Goal: Task Accomplishment & Management: Use online tool/utility

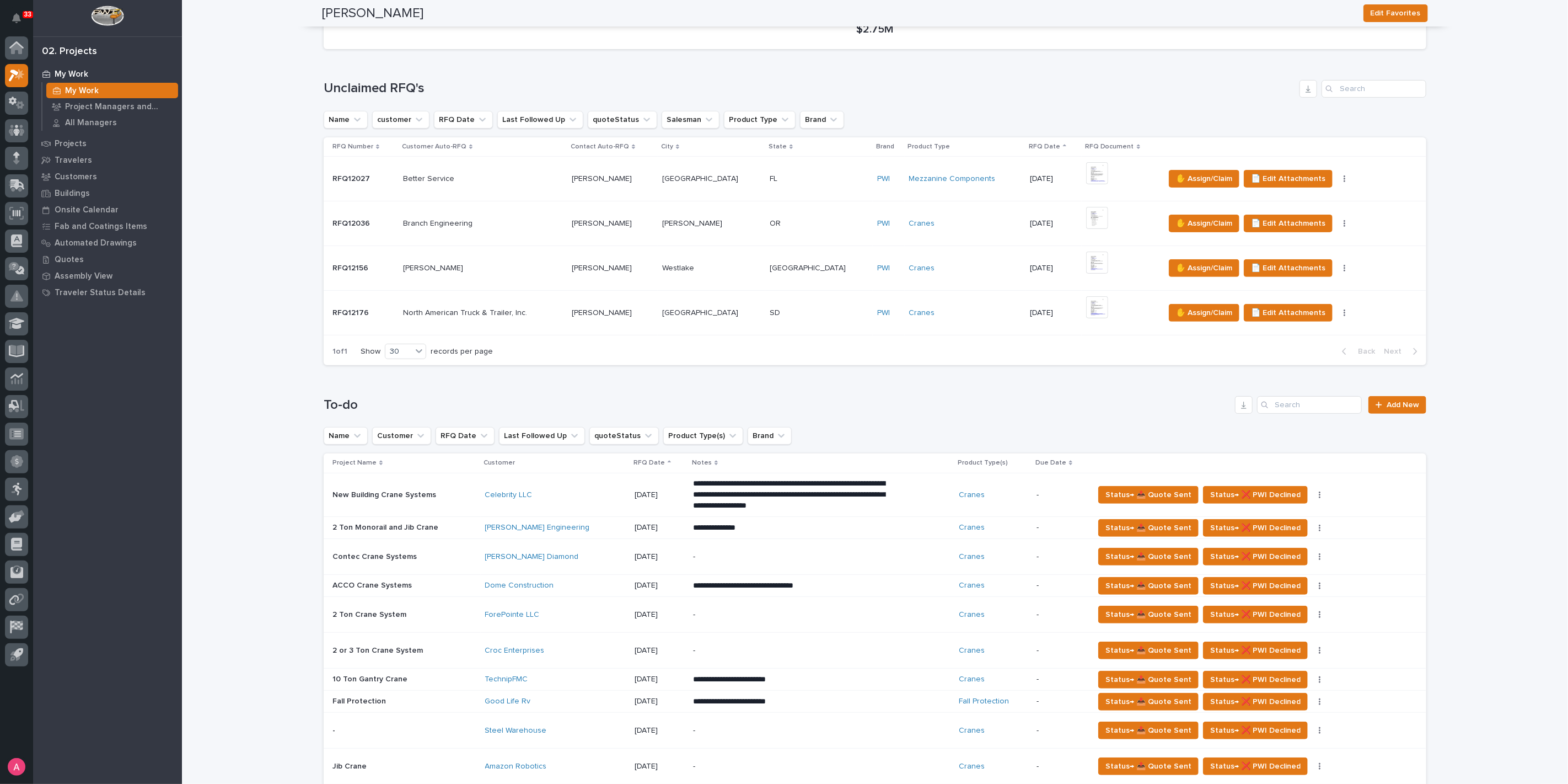
scroll to position [184, 0]
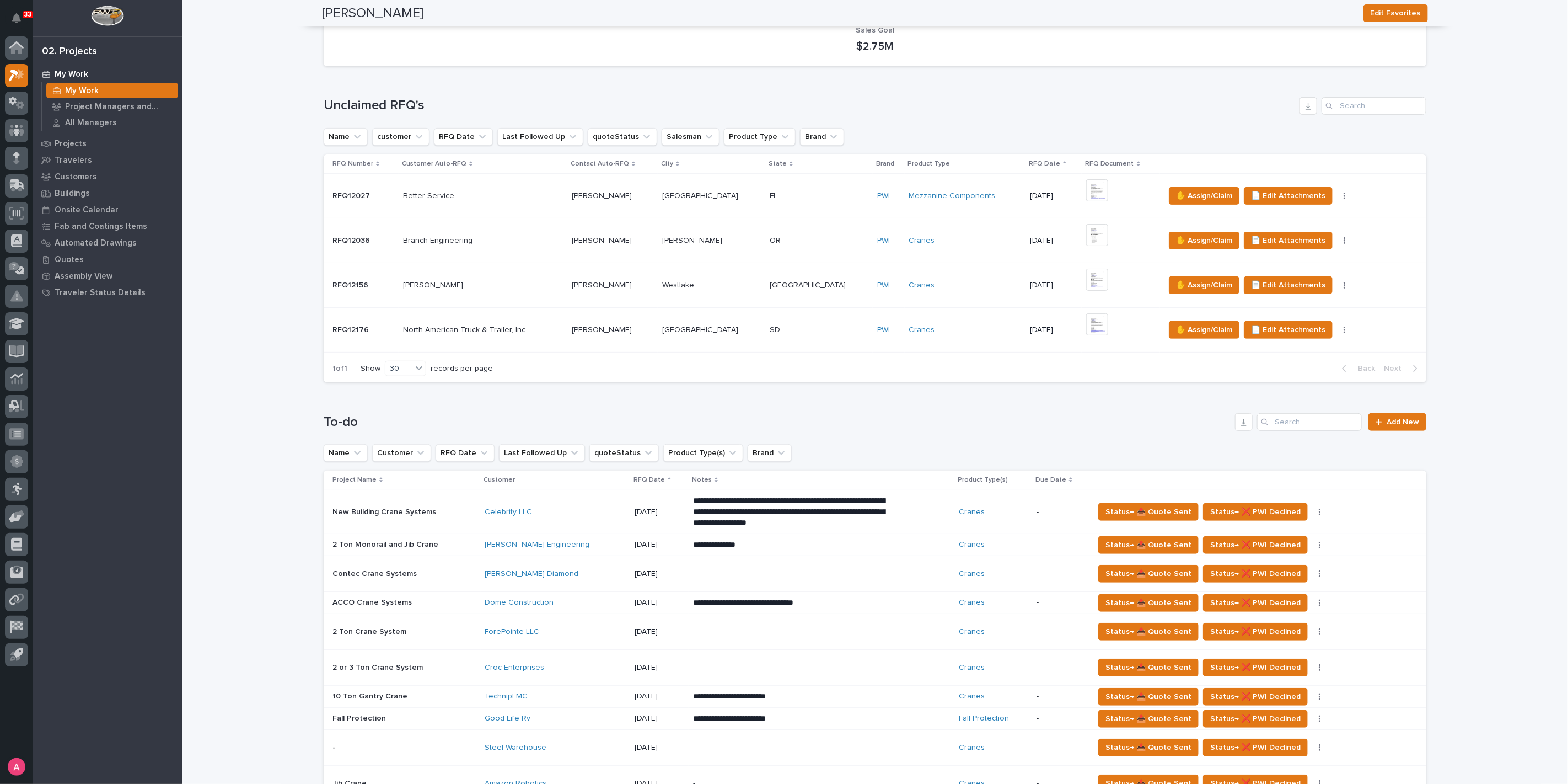
click at [553, 325] on p at bounding box center [483, 330] width 160 height 10
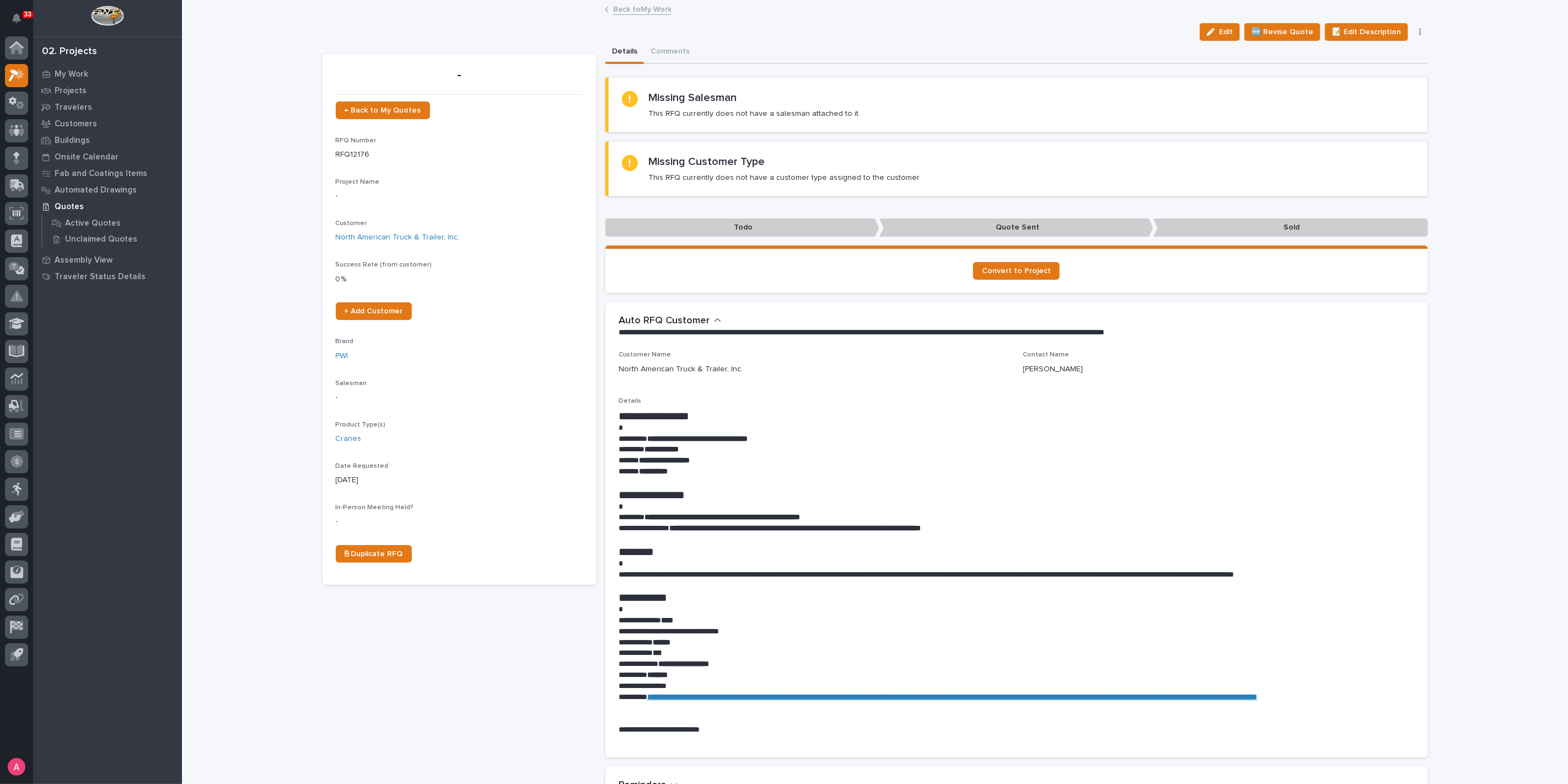
click at [625, 7] on link "Back to My Work" at bounding box center [643, 8] width 59 height 13
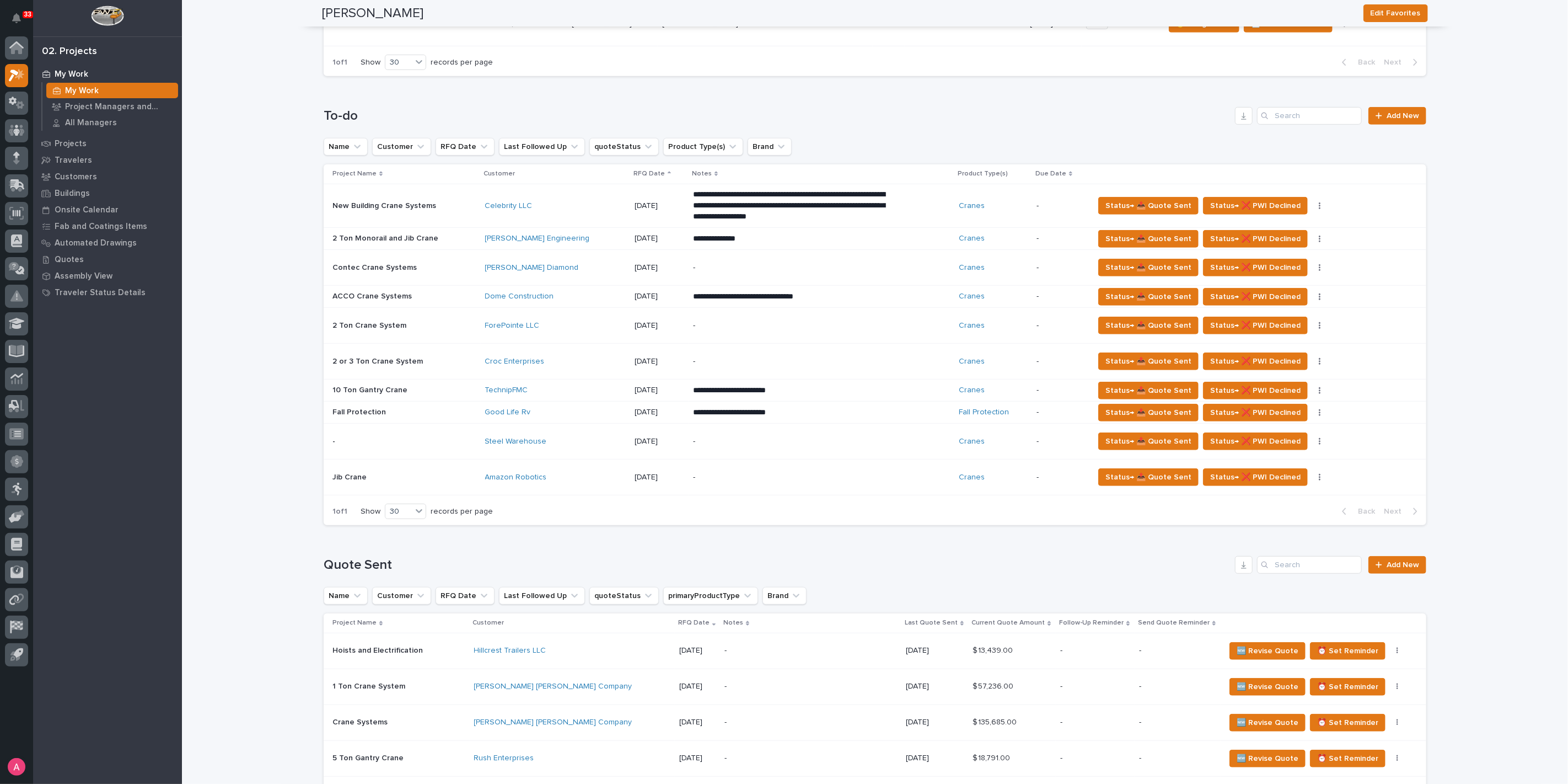
scroll to position [429, 0]
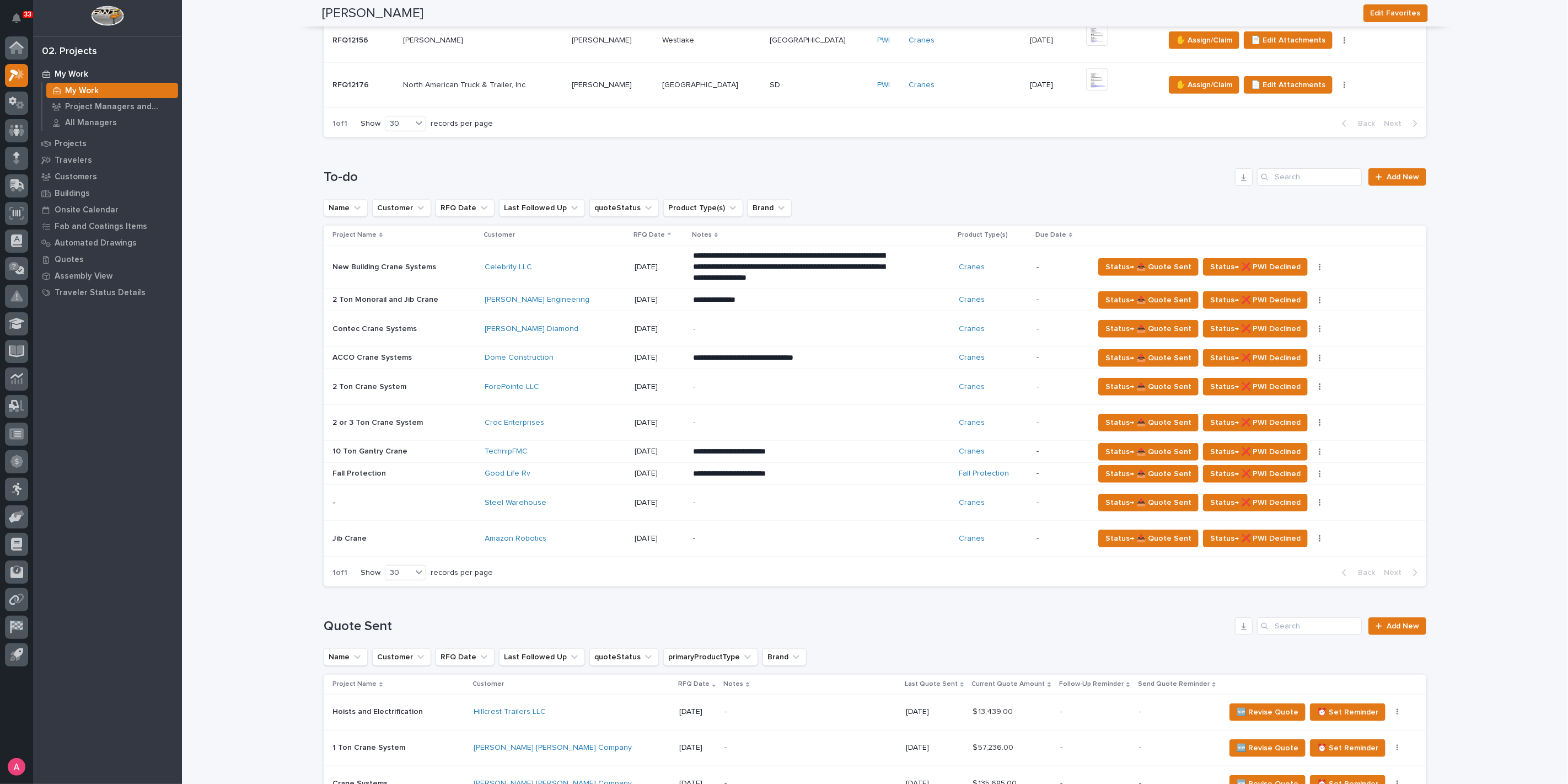
click at [870, 424] on div "-" at bounding box center [821, 423] width 257 height 33
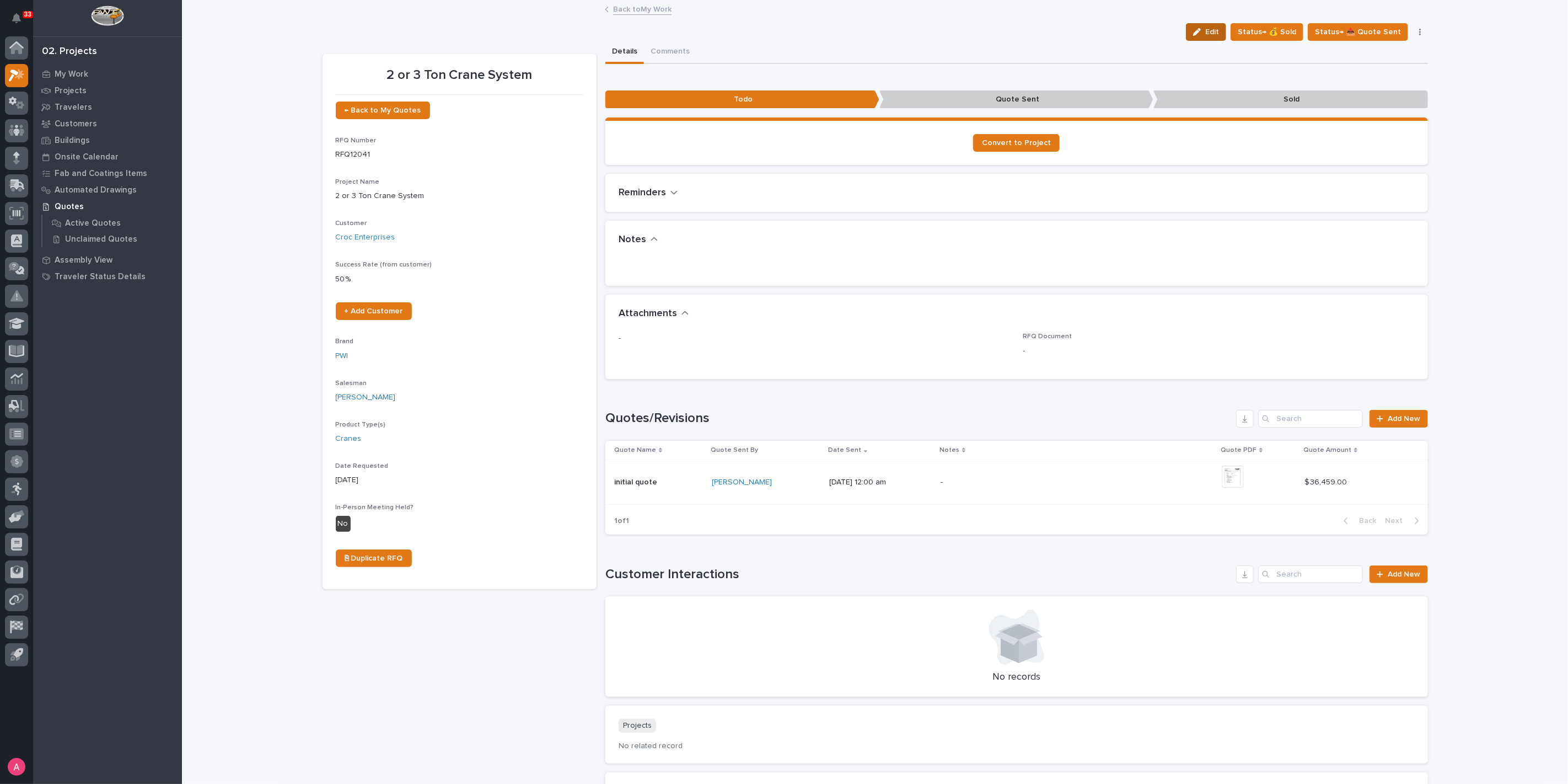
click at [1220, 32] on span "Edit" at bounding box center [1213, 32] width 14 height 10
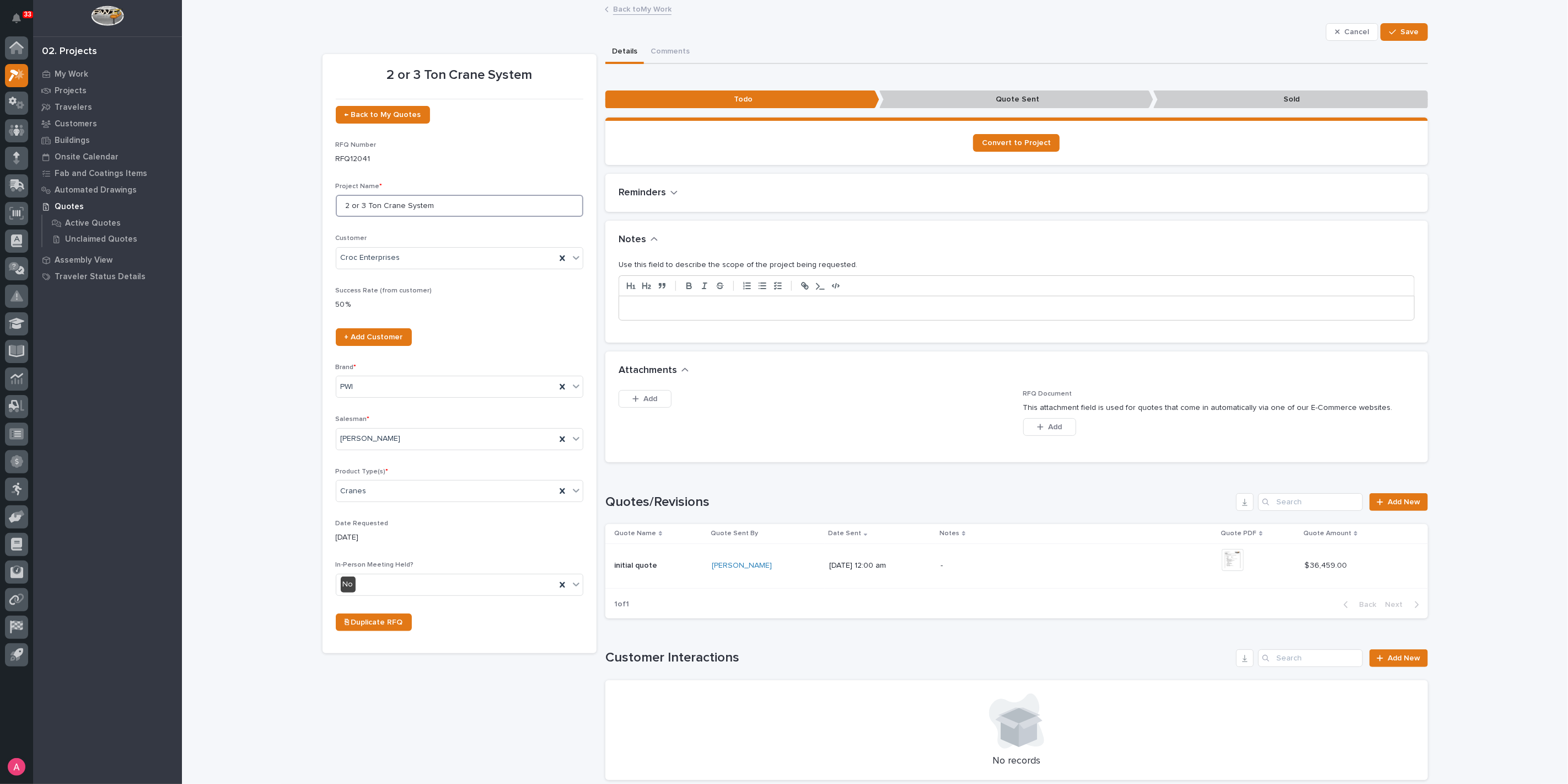
click at [488, 201] on input "2 or 3 Ton Crane System" at bounding box center [459, 206] width 248 height 23
drag, startPoint x: 488, startPoint y: 201, endPoint x: 305, endPoint y: 204, distance: 183.0
click at [305, 204] on div "Loading... Saving… Loading... Saving… 2 or 3 Ton Crane System Cancel Save Cance…" at bounding box center [875, 489] width 1386 height 977
type input "2 Ton Crane System"
click at [1415, 33] on button "Save" at bounding box center [1405, 32] width 47 height 18
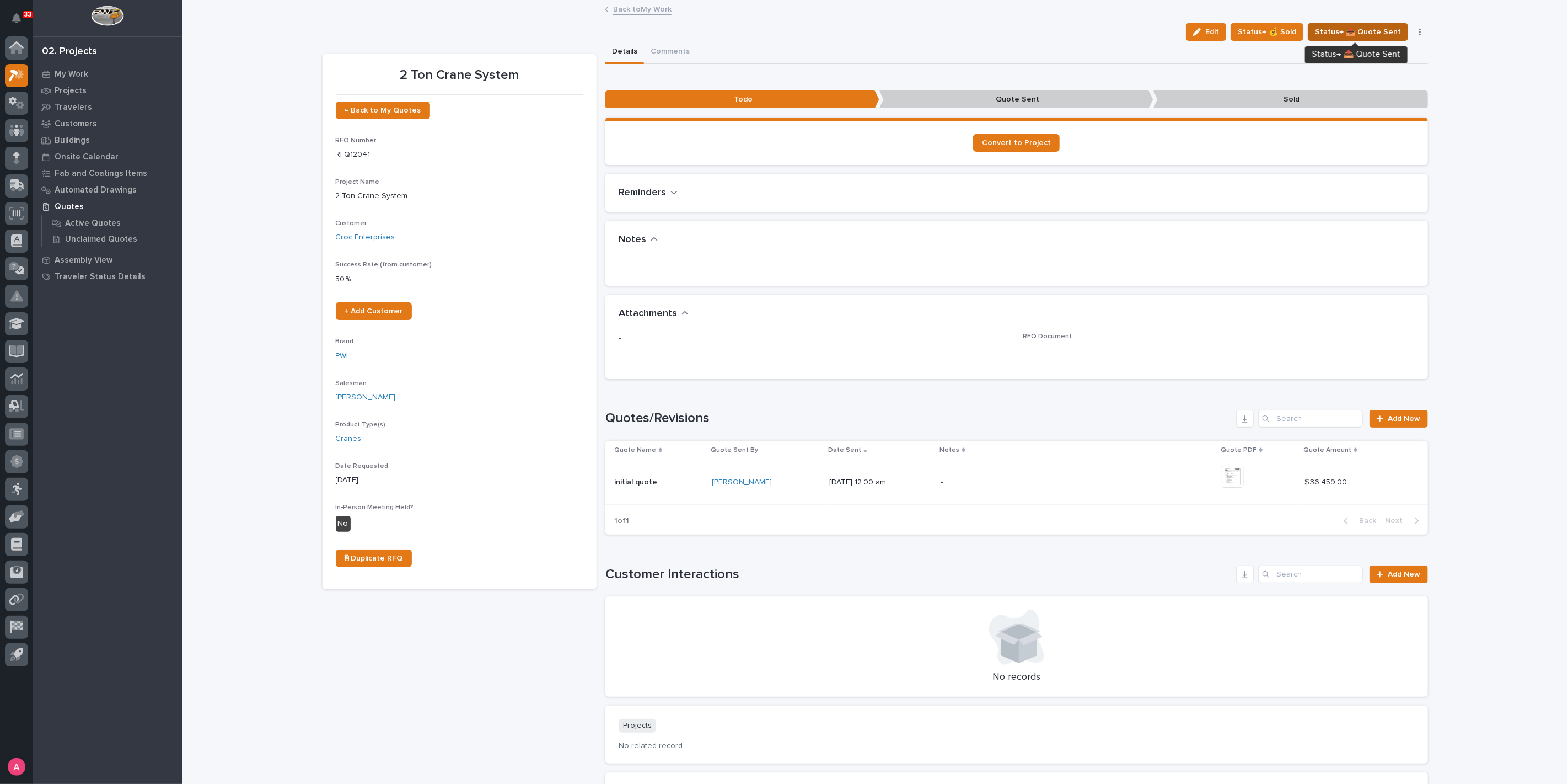
click at [1351, 25] on span "Status→ 📤 Quote Sent" at bounding box center [1359, 32] width 86 height 14
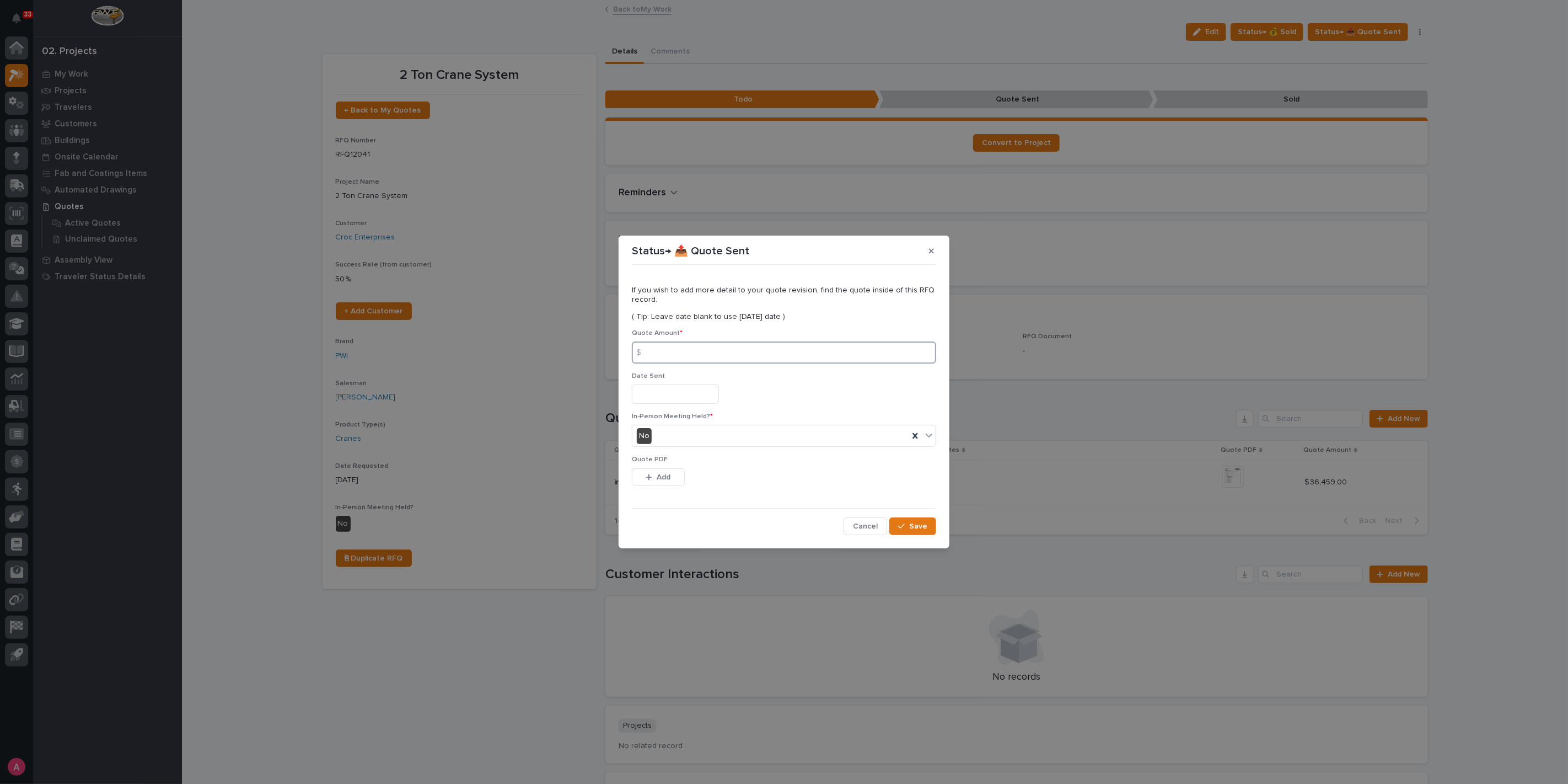
click at [728, 348] on input at bounding box center [784, 352] width 304 height 23
click at [713, 361] on input at bounding box center [784, 352] width 304 height 23
type input "33922"
click at [671, 468] on button "Add" at bounding box center [659, 477] width 53 height 18
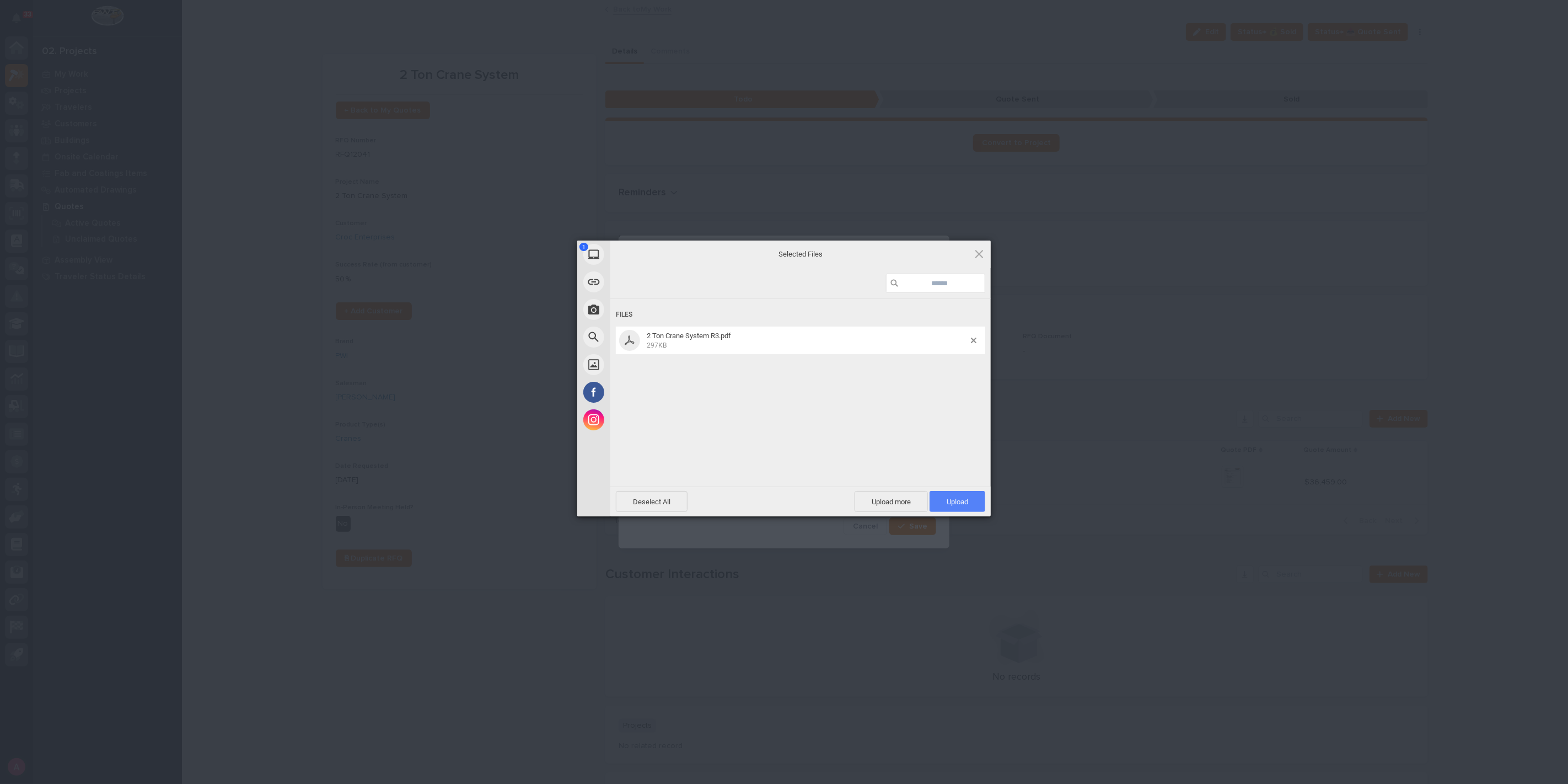
click at [946, 500] on span "Upload 1" at bounding box center [957, 501] width 22 height 8
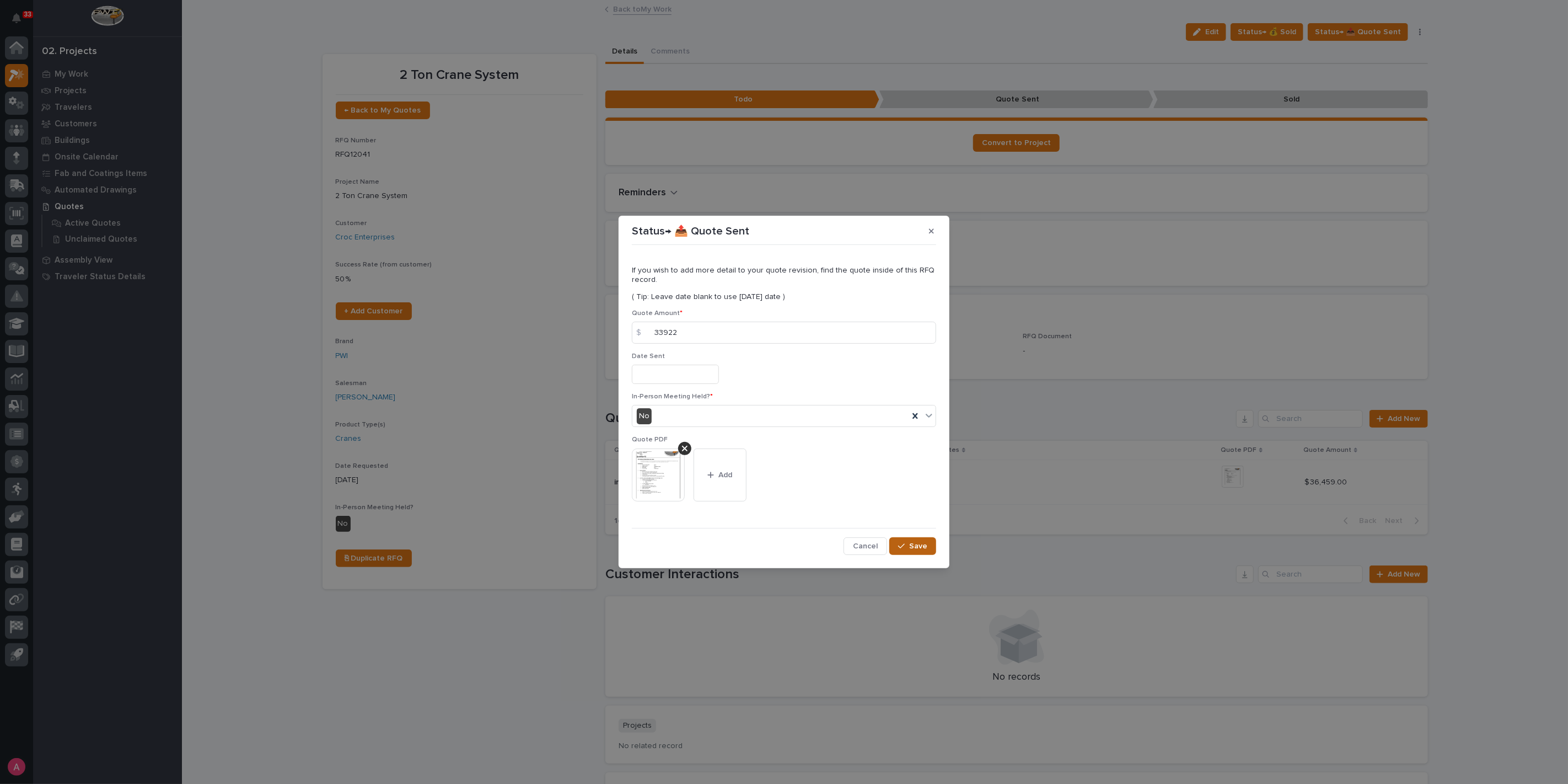
click at [916, 540] on button "Save" at bounding box center [913, 546] width 47 height 18
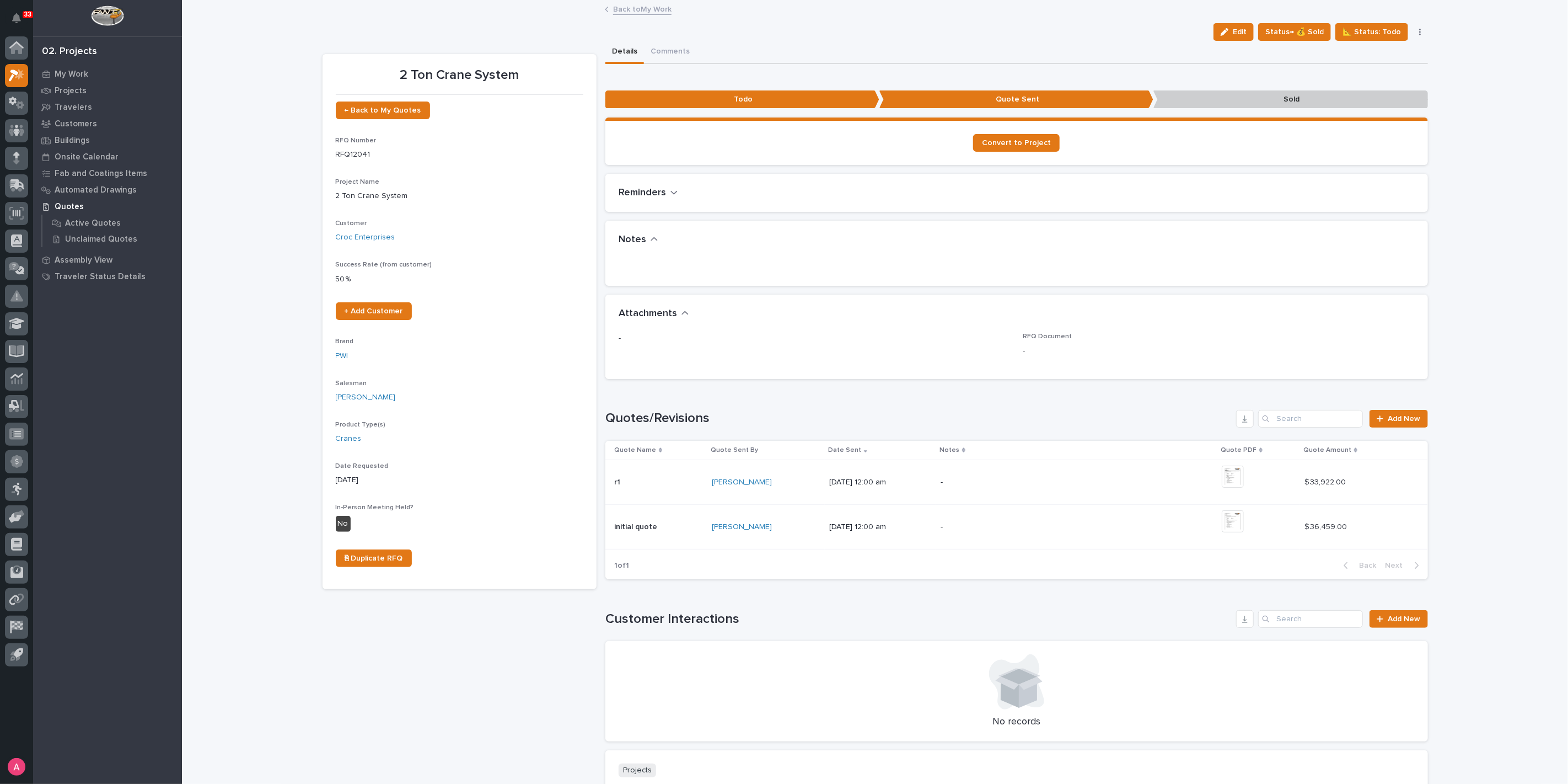
click at [631, 5] on link "Back to My Work" at bounding box center [643, 8] width 59 height 13
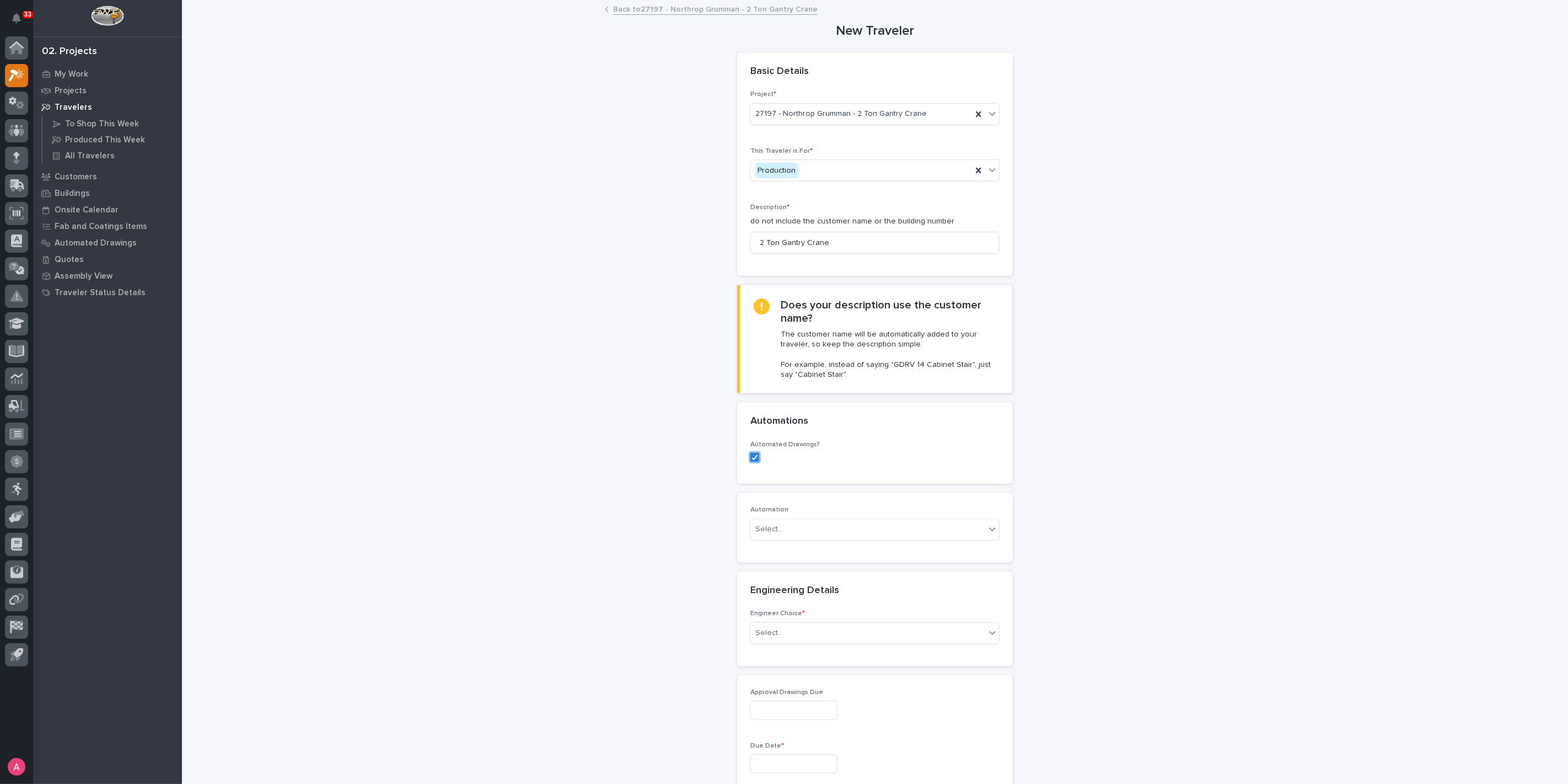
scroll to position [62, 0]
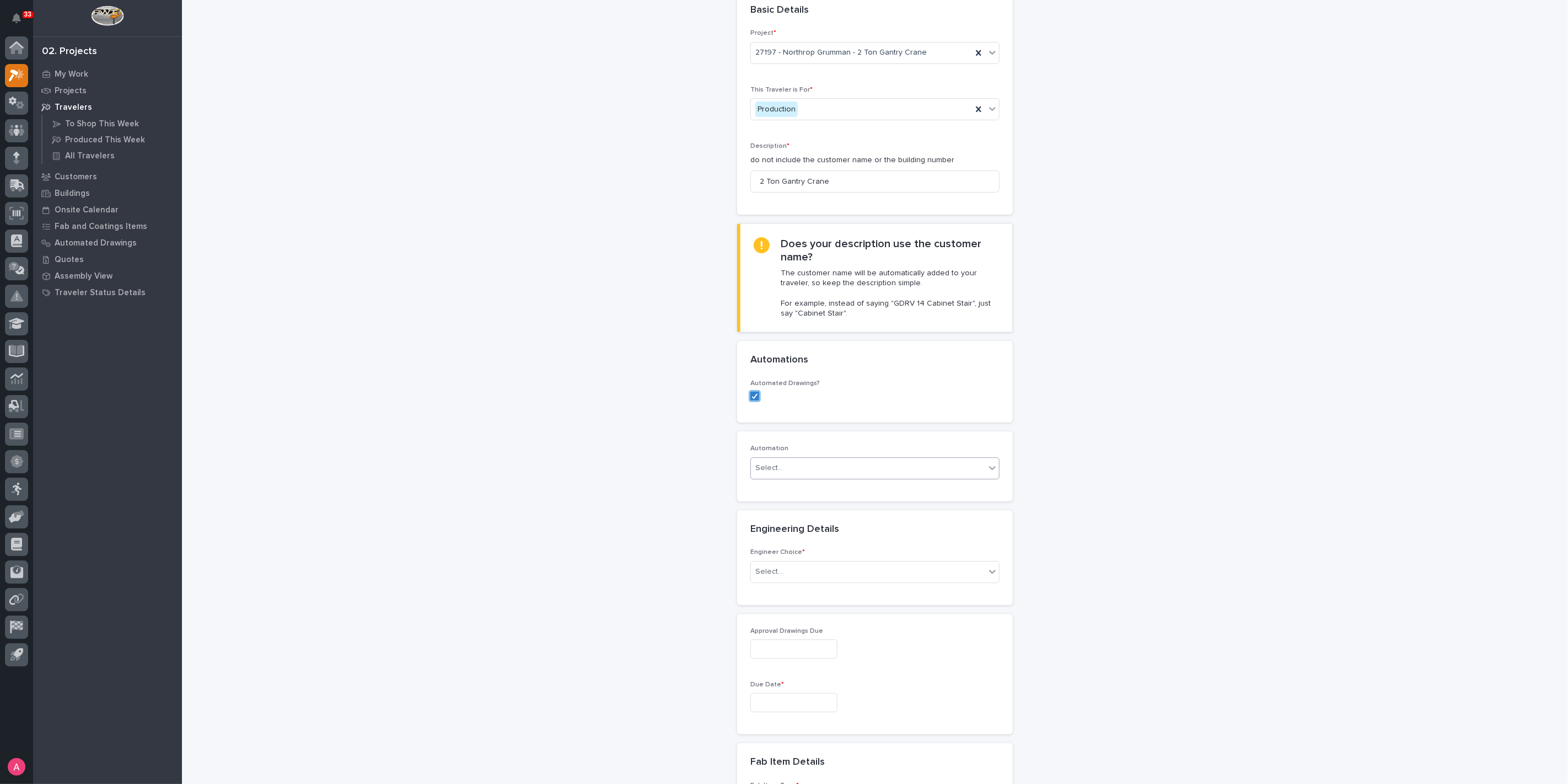
click at [876, 459] on div "Select..." at bounding box center [867, 468] width 234 height 19
paste input "*********"
type input "*********"
click at [824, 490] on div "GC #41309" at bounding box center [871, 487] width 249 height 20
click at [828, 563] on div "Select..." at bounding box center [867, 572] width 234 height 19
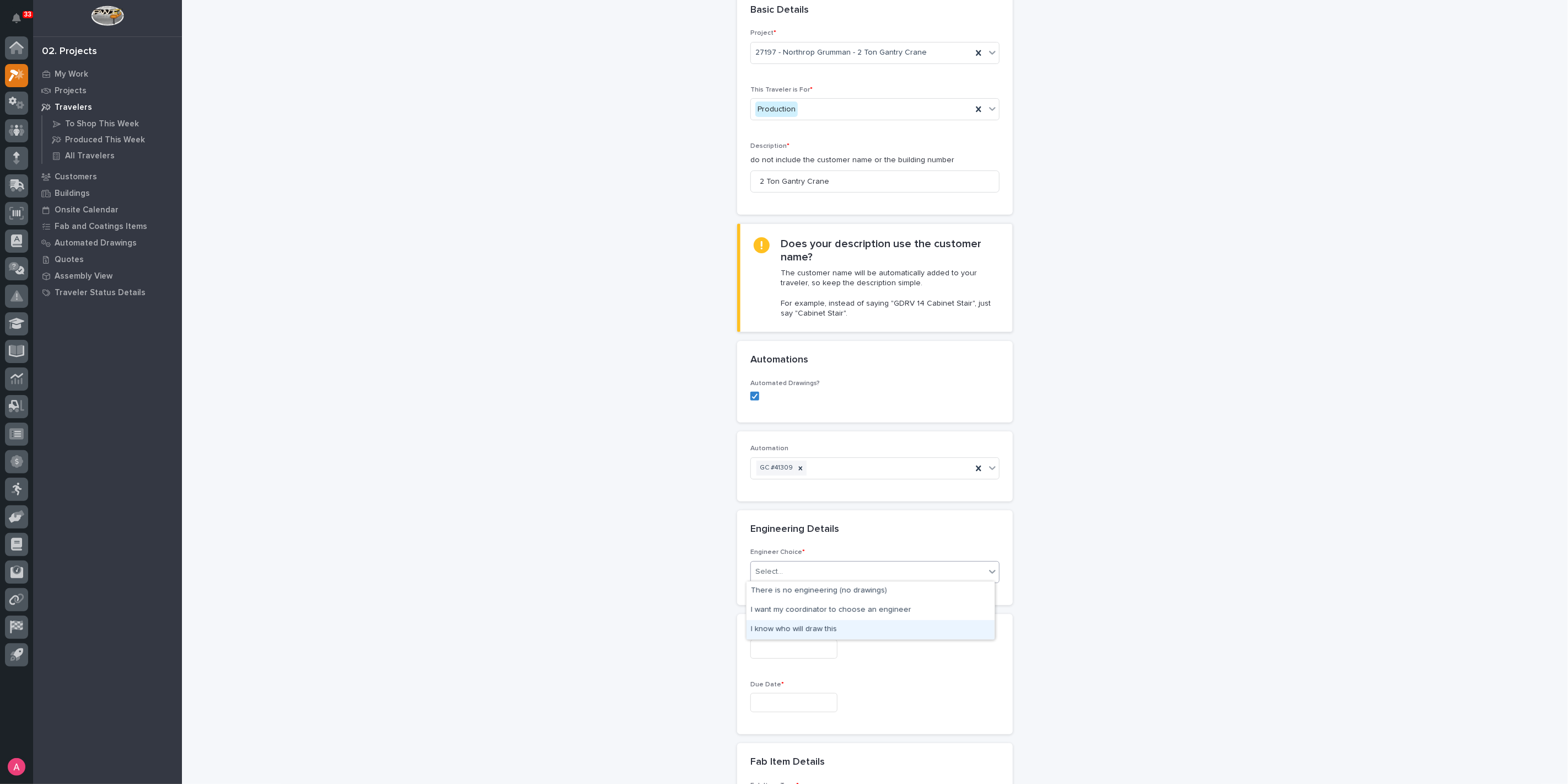
click at [814, 621] on div "I know who will draw this" at bounding box center [871, 629] width 249 height 20
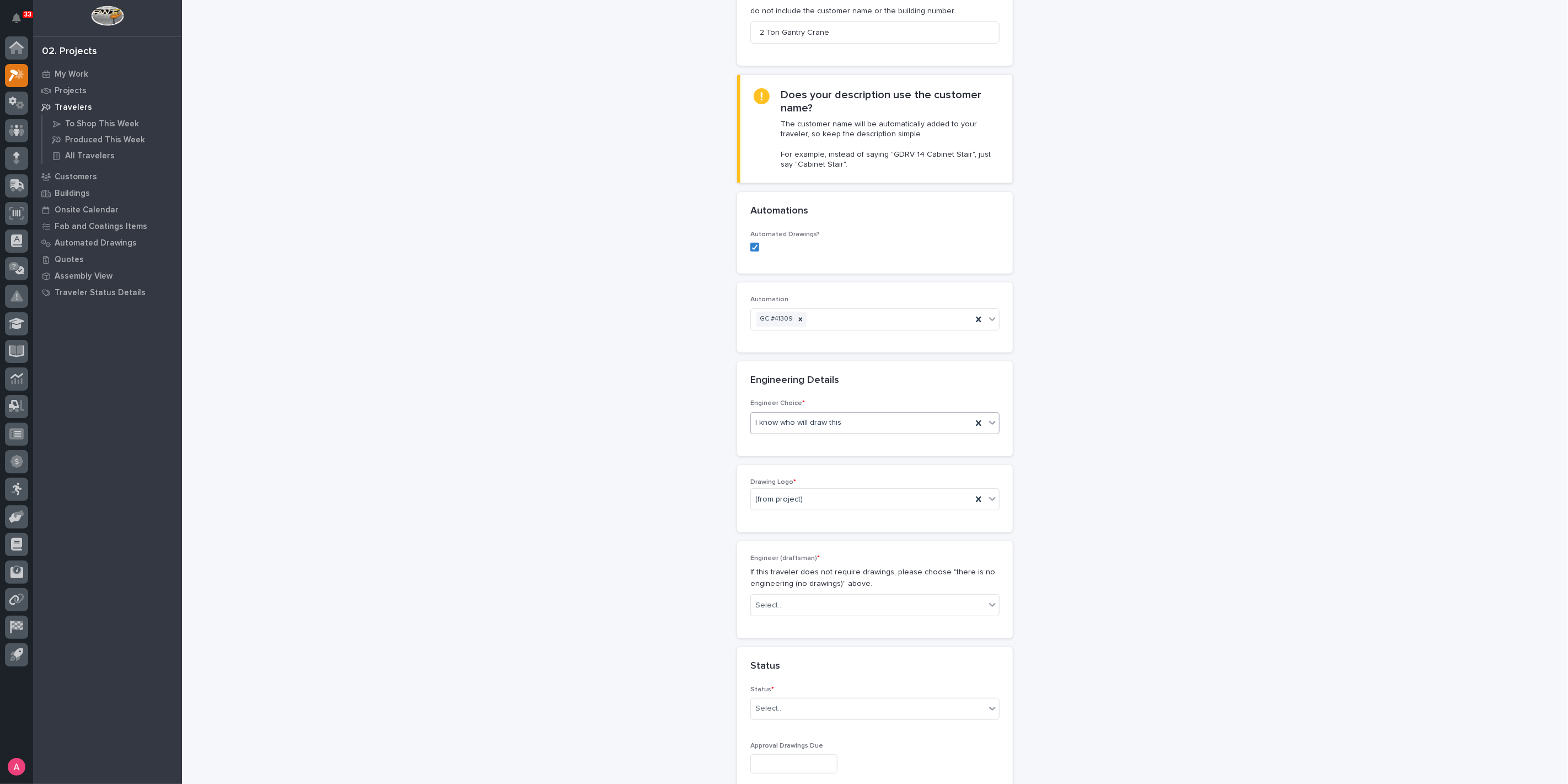
scroll to position [230, 0]
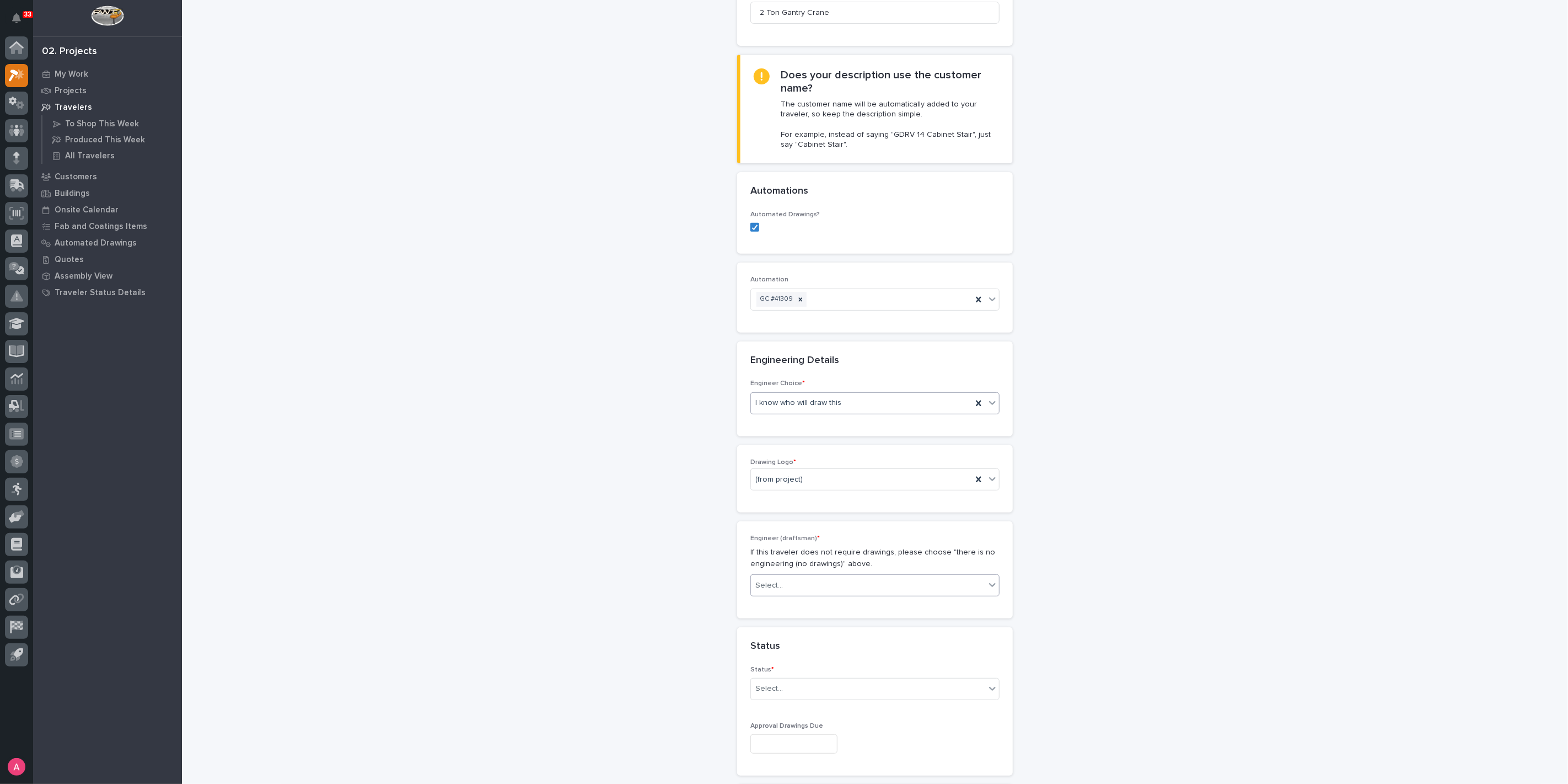
click at [816, 581] on div "Select..." at bounding box center [867, 585] width 234 height 19
click at [811, 623] on div "[PERSON_NAME]" at bounding box center [871, 623] width 249 height 20
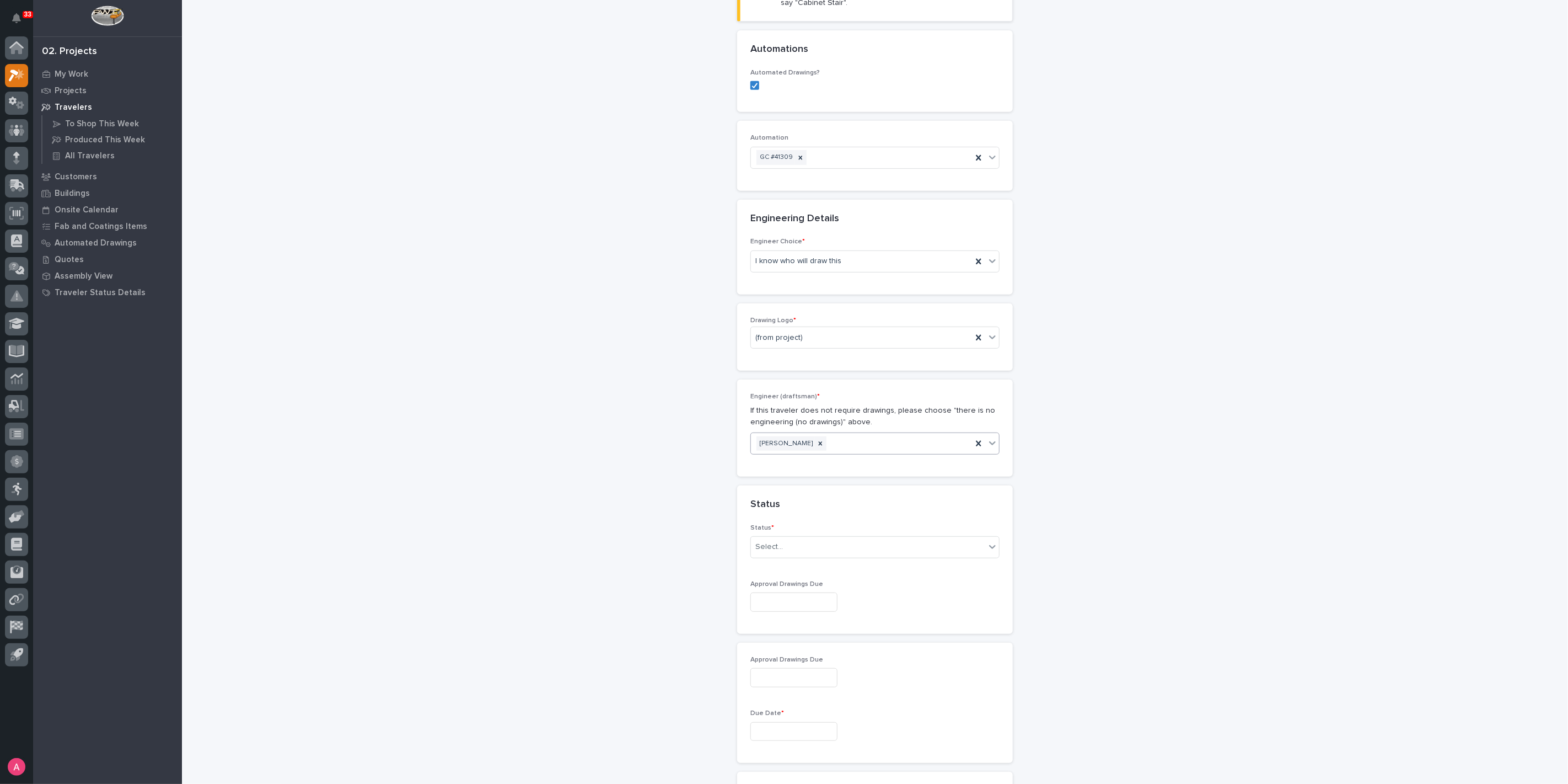
scroll to position [414, 0]
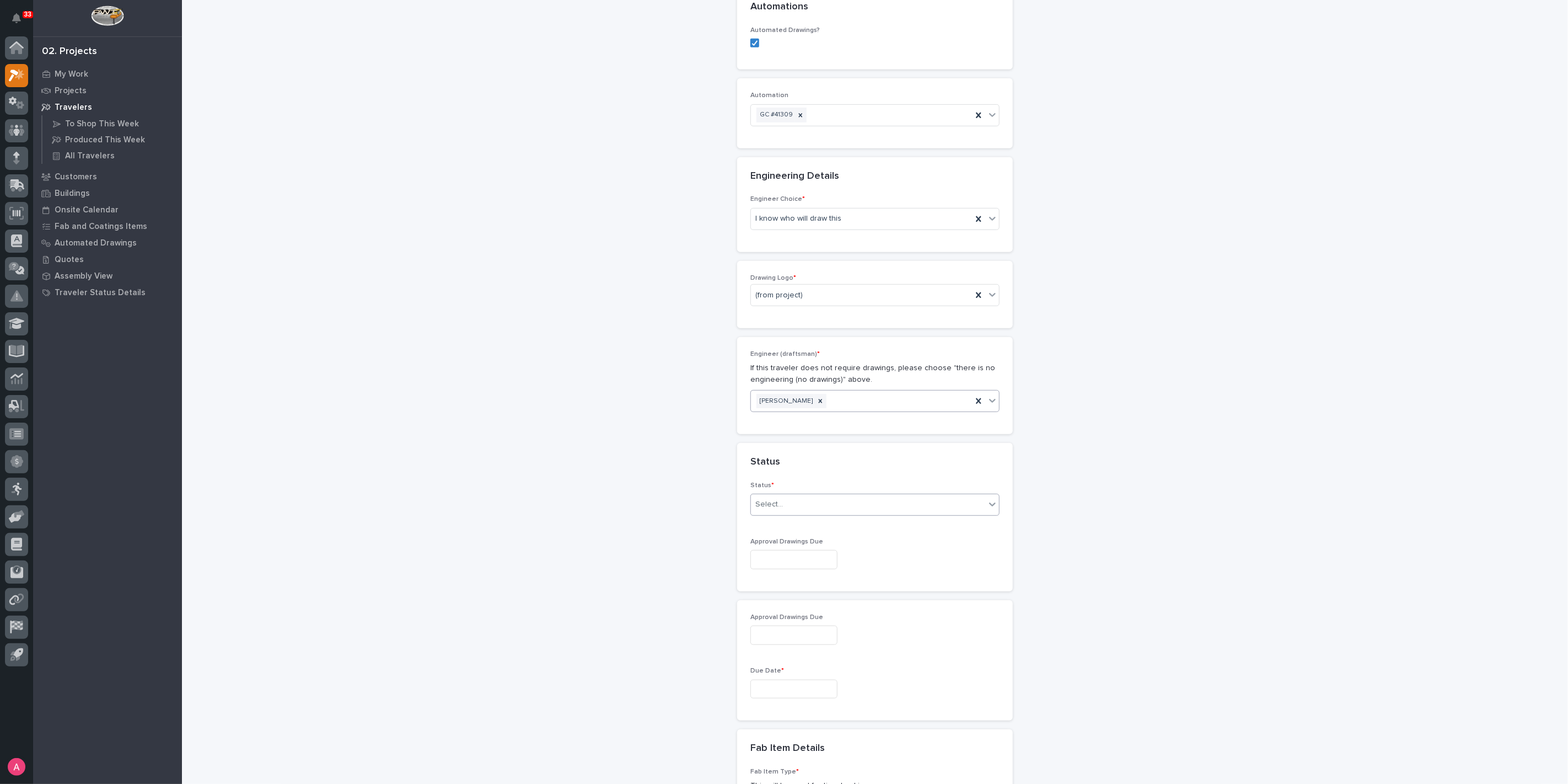
click at [784, 505] on div "Select..." at bounding box center [867, 504] width 234 height 19
click at [791, 528] on div "Sold (no traveler printed)" at bounding box center [871, 524] width 249 height 20
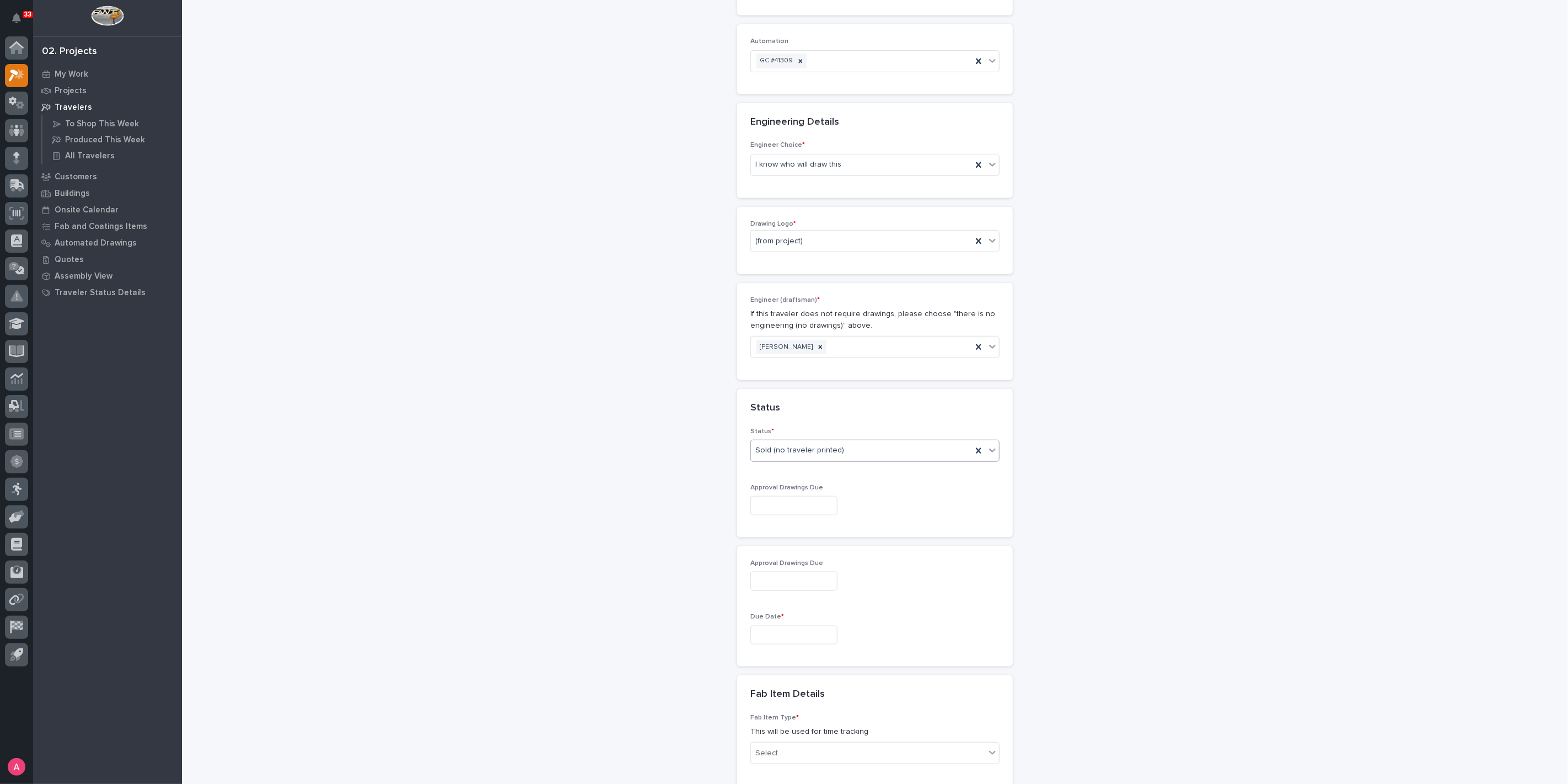
scroll to position [536, 0]
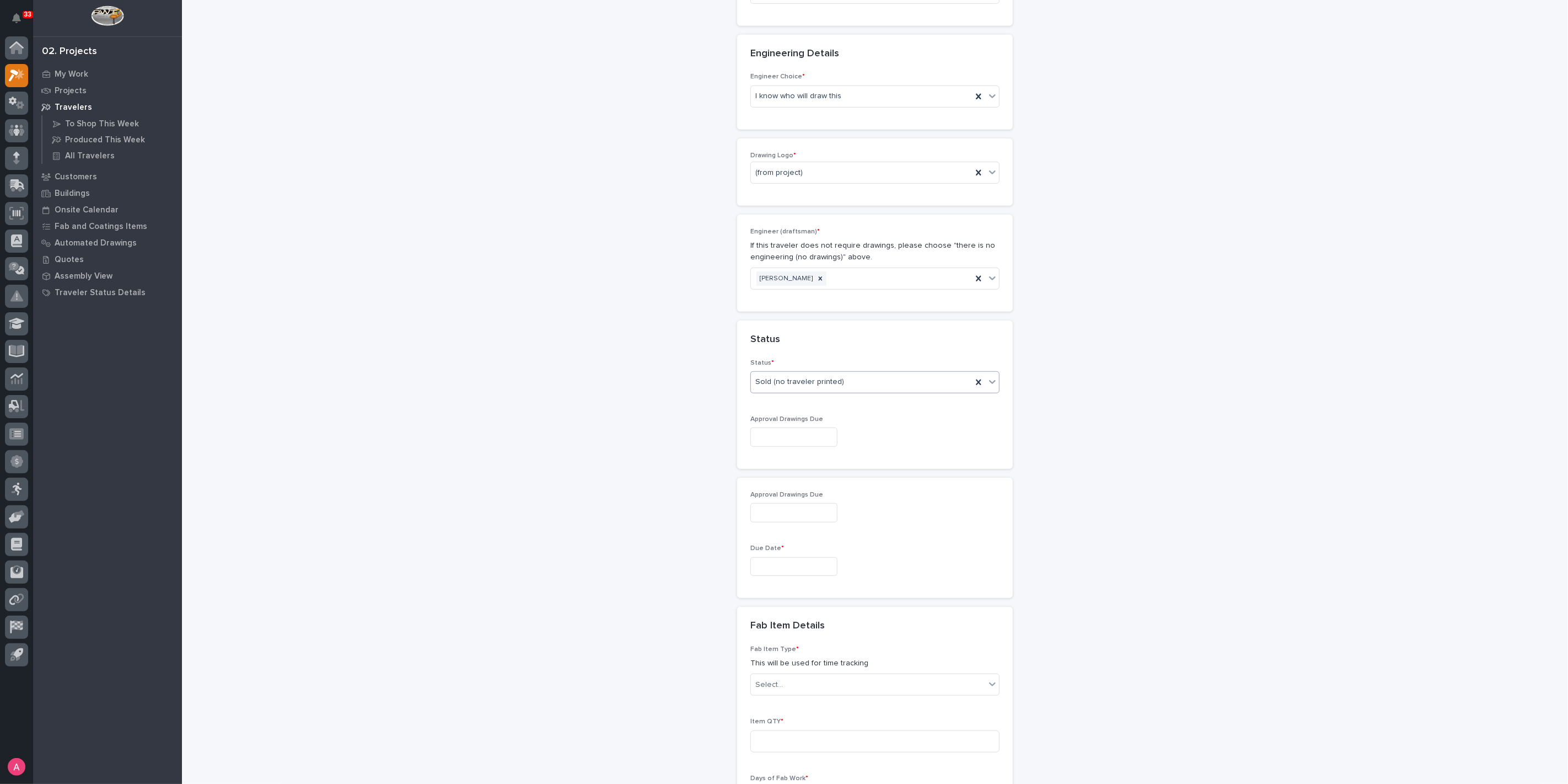
click at [792, 560] on input "text" at bounding box center [794, 567] width 87 height 20
click at [820, 511] on div "3" at bounding box center [818, 508] width 15 height 15
type input "**********"
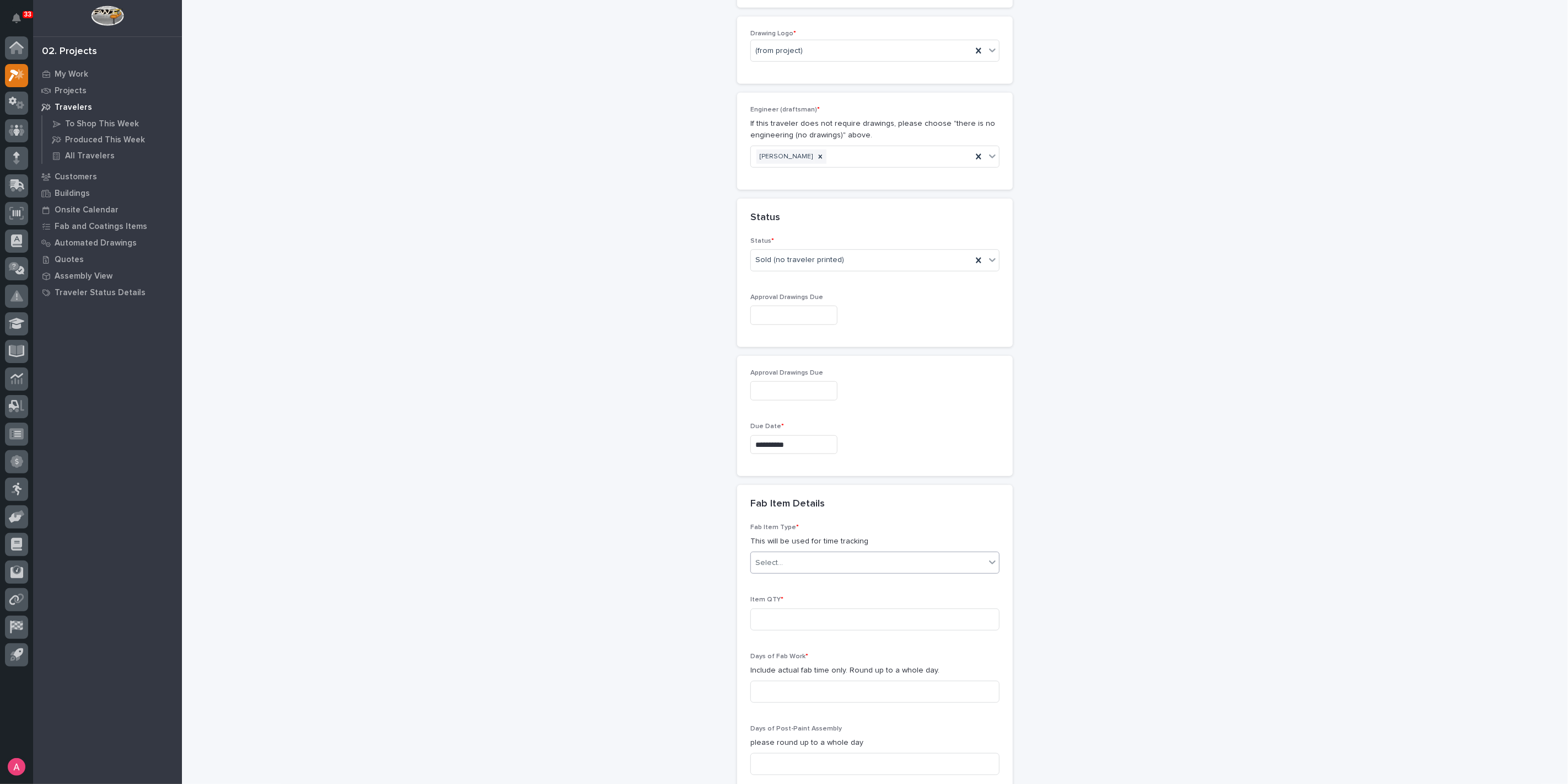
scroll to position [659, 0]
click at [850, 556] on div "Select..." at bounding box center [867, 562] width 234 height 19
click at [819, 658] on div "Gantry Crane" at bounding box center [871, 660] width 249 height 20
click at [780, 622] on input at bounding box center [875, 619] width 250 height 23
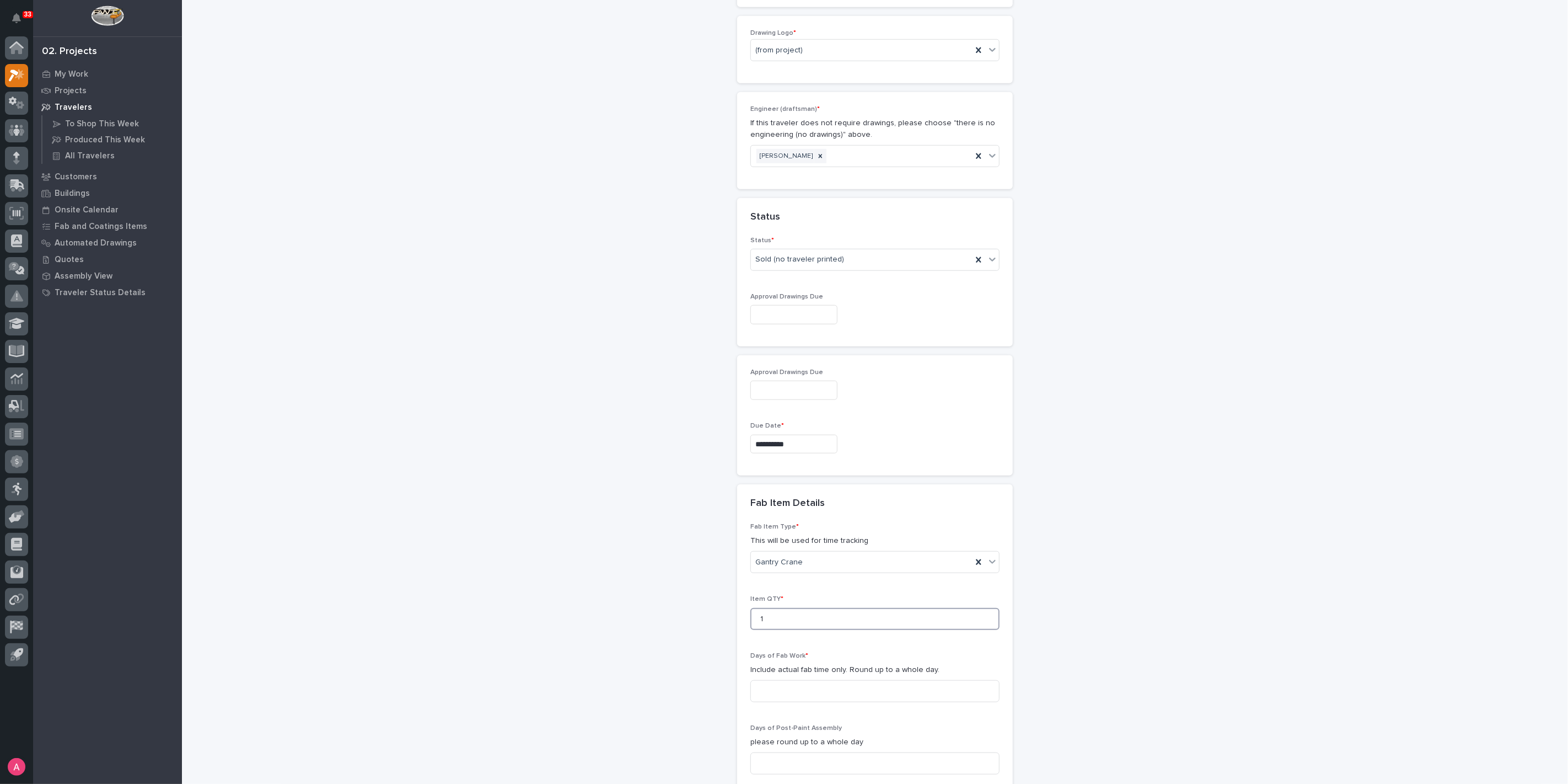
type input "1"
type input "2"
type input "1"
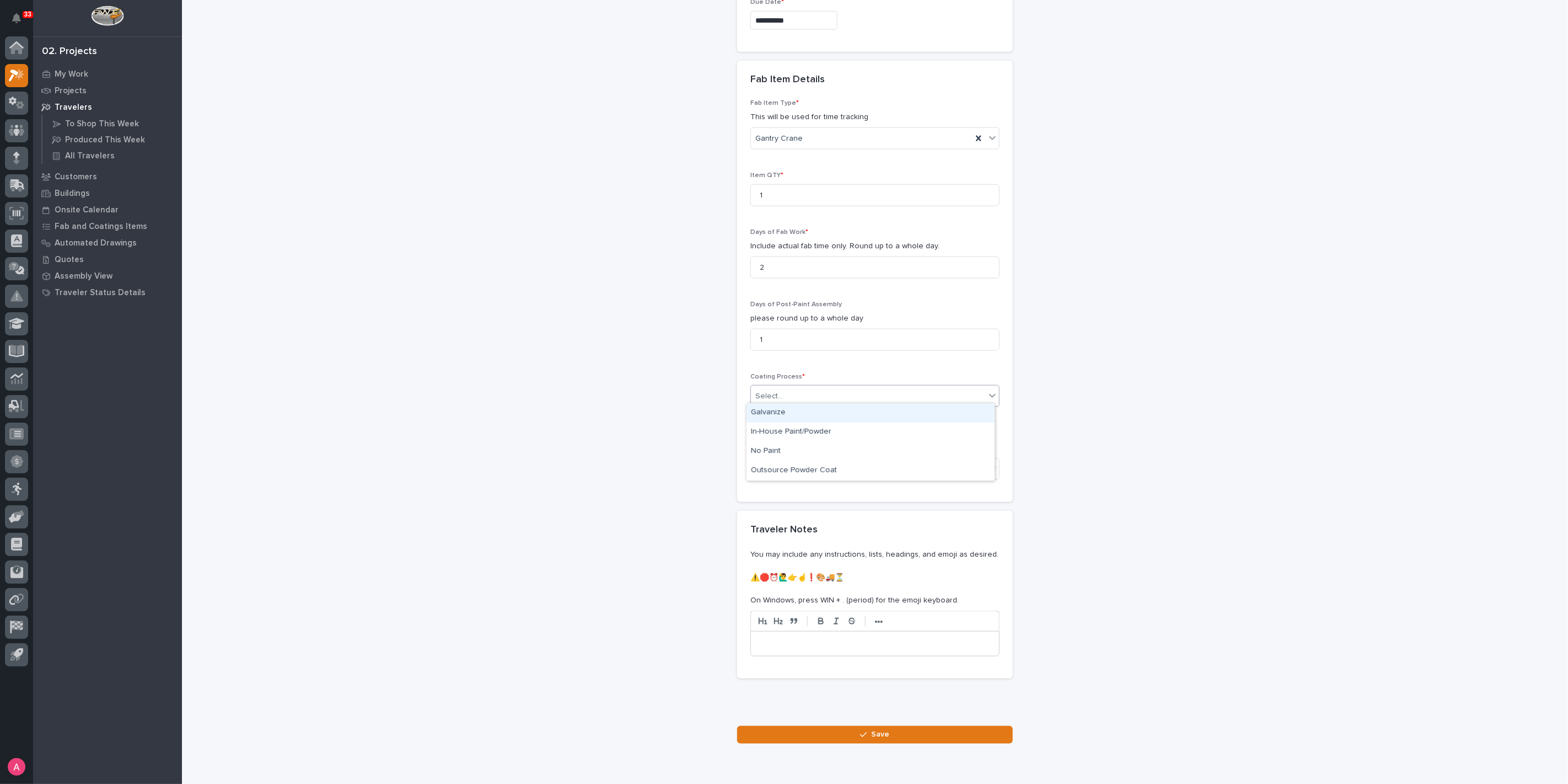
click at [816, 388] on div "Select..." at bounding box center [867, 396] width 234 height 19
click at [797, 431] on div "In-House Paint/Powder" at bounding box center [871, 433] width 249 height 20
click at [801, 462] on div "Select..." at bounding box center [867, 468] width 234 height 19
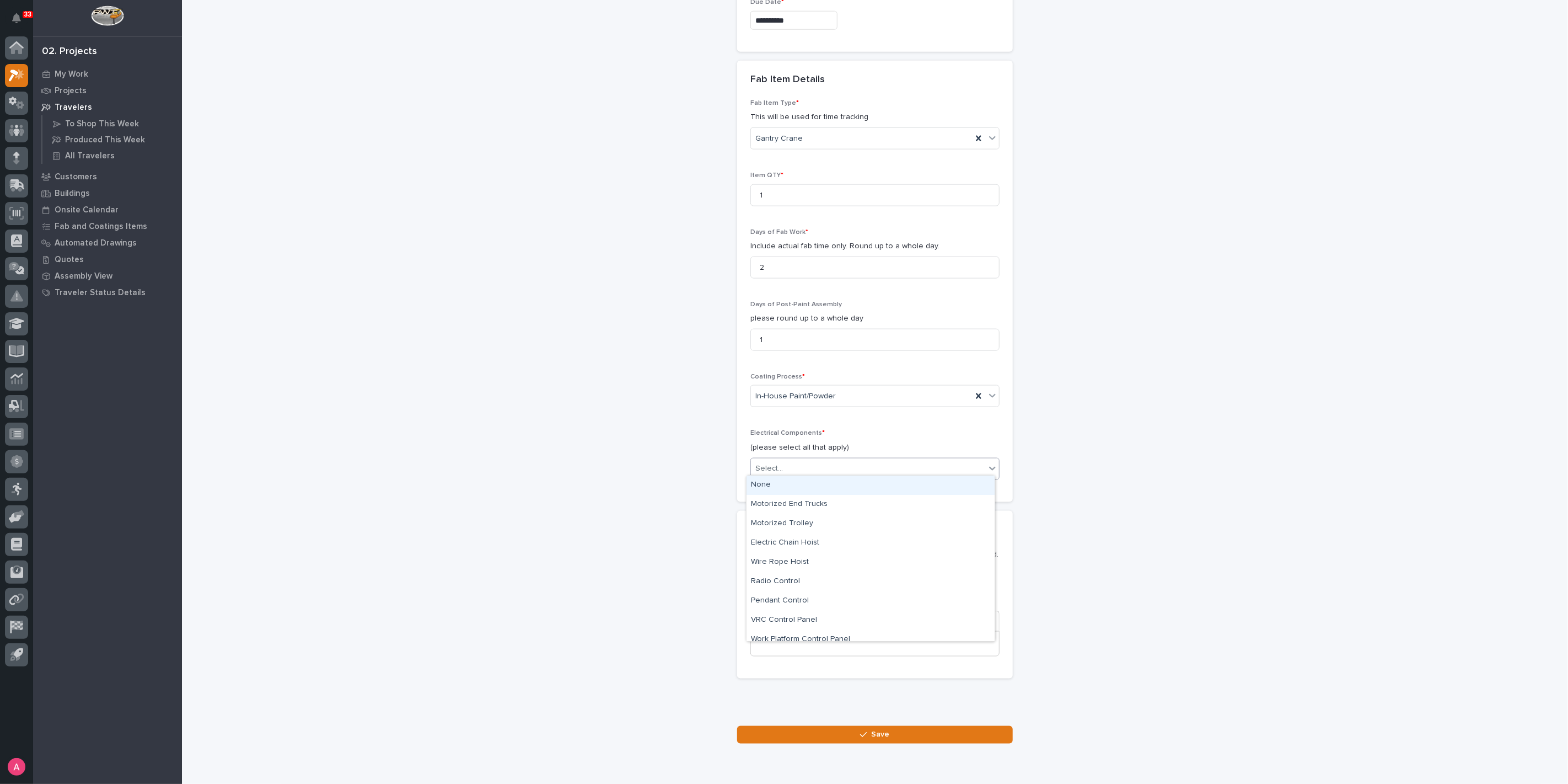
drag, startPoint x: 799, startPoint y: 494, endPoint x: 802, endPoint y: 499, distance: 5.8
click at [799, 488] on div "None" at bounding box center [871, 485] width 249 height 20
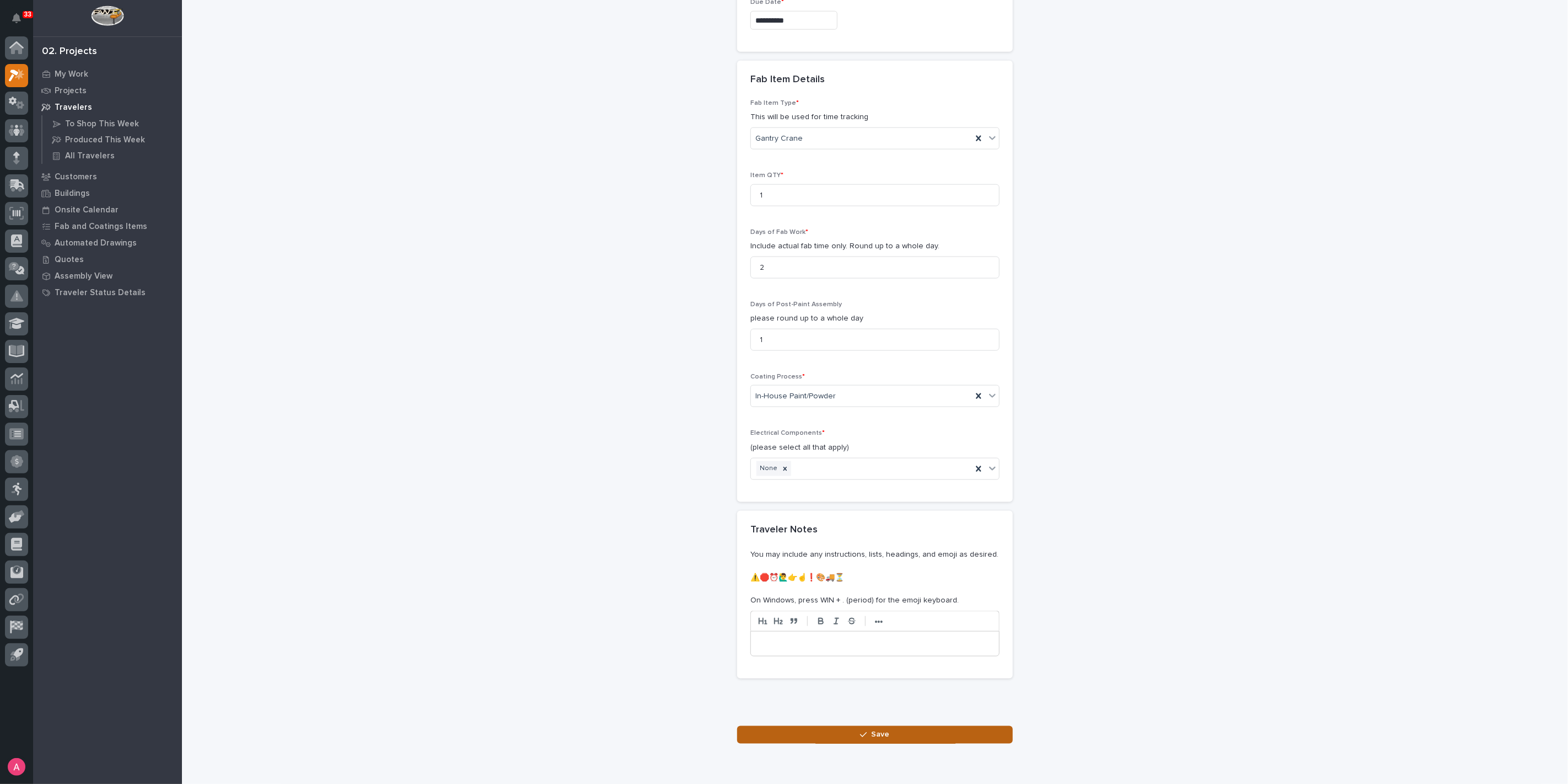
click at [815, 734] on button "Save" at bounding box center [875, 734] width 276 height 18
